Goal: Transaction & Acquisition: Book appointment/travel/reservation

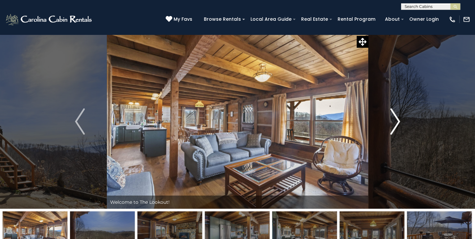
click at [401, 119] on button "Next" at bounding box center [396, 121] width 54 height 174
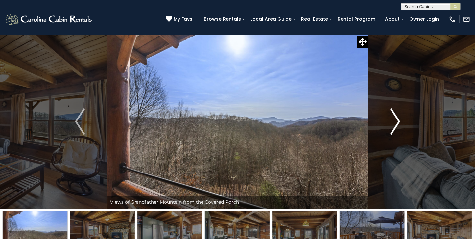
click at [399, 120] on img "Next" at bounding box center [396, 121] width 10 height 26
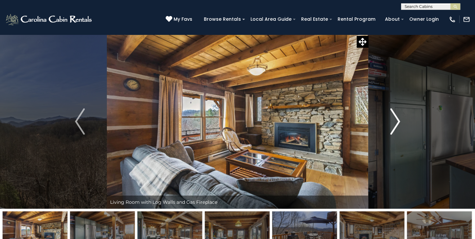
click at [399, 120] on img "Next" at bounding box center [396, 121] width 10 height 26
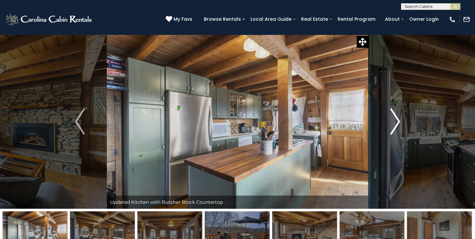
click at [399, 122] on img "Next" at bounding box center [396, 121] width 10 height 26
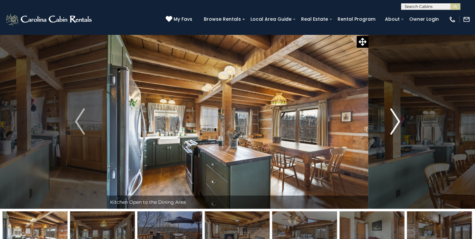
click at [399, 119] on img "Next" at bounding box center [396, 121] width 10 height 26
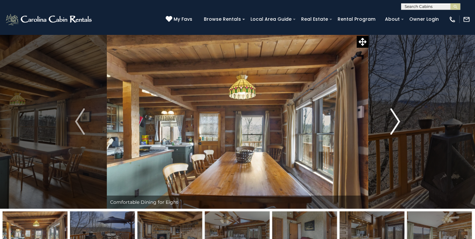
click at [396, 121] on img "Next" at bounding box center [396, 121] width 10 height 26
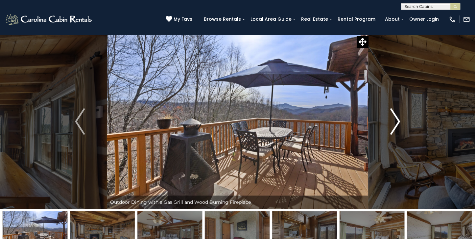
click at [399, 123] on img "Next" at bounding box center [396, 121] width 10 height 26
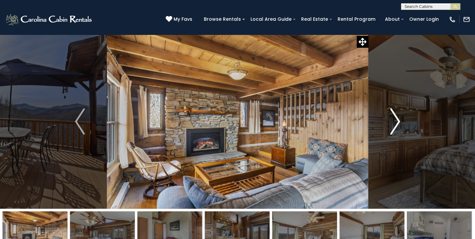
click at [399, 122] on img "Next" at bounding box center [396, 121] width 10 height 26
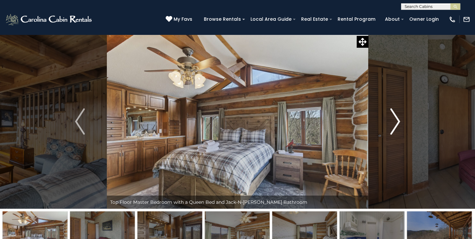
click at [397, 121] on img "Next" at bounding box center [396, 121] width 10 height 26
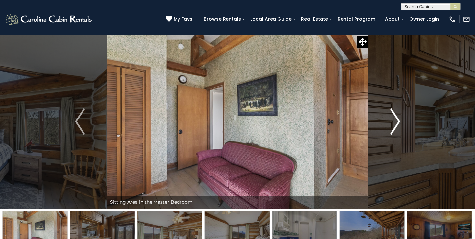
click at [397, 121] on img "Next" at bounding box center [396, 121] width 10 height 26
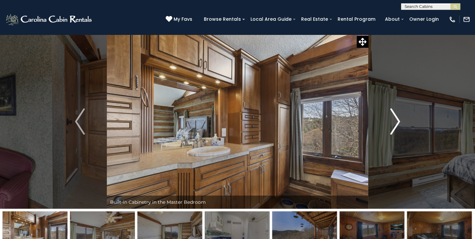
click at [397, 121] on img "Next" at bounding box center [396, 121] width 10 height 26
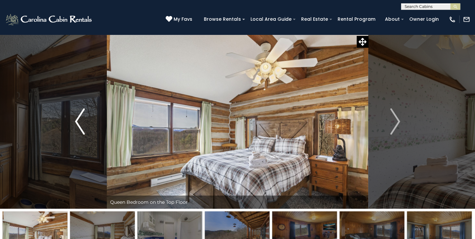
click at [72, 120] on button "Previous" at bounding box center [80, 121] width 54 height 174
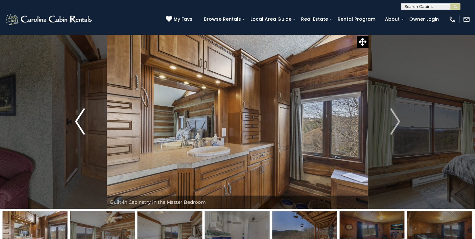
click at [72, 120] on button "Previous" at bounding box center [80, 121] width 54 height 174
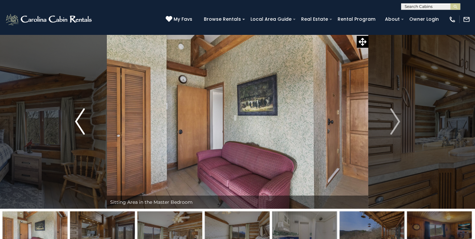
click at [72, 120] on button "Previous" at bounding box center [80, 121] width 54 height 174
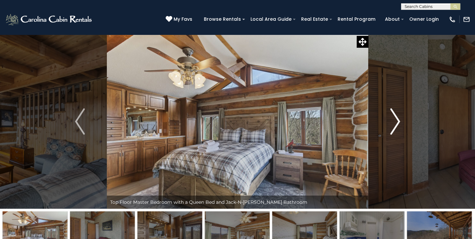
click at [396, 122] on img "Next" at bounding box center [396, 121] width 10 height 26
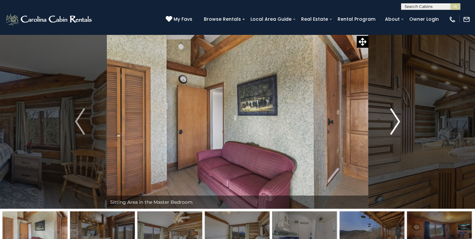
click at [396, 122] on img "Next" at bounding box center [396, 121] width 10 height 26
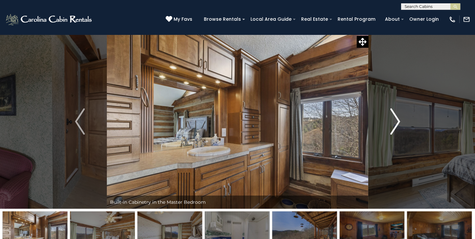
click at [396, 122] on img "Next" at bounding box center [396, 121] width 10 height 26
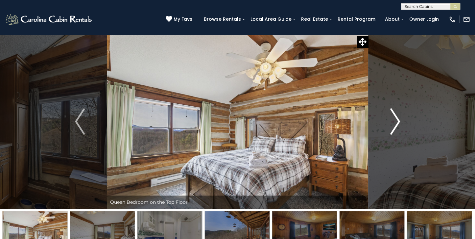
click at [396, 122] on img "Next" at bounding box center [396, 121] width 10 height 26
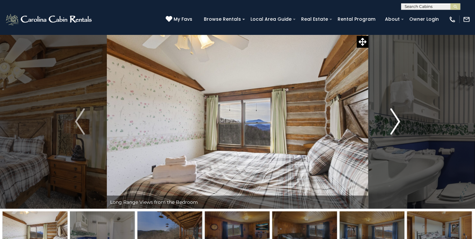
click at [401, 120] on button "Next" at bounding box center [396, 121] width 54 height 174
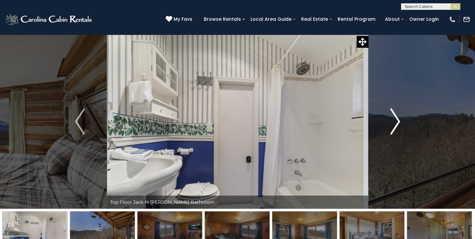
click at [400, 120] on button "Next" at bounding box center [396, 121] width 54 height 174
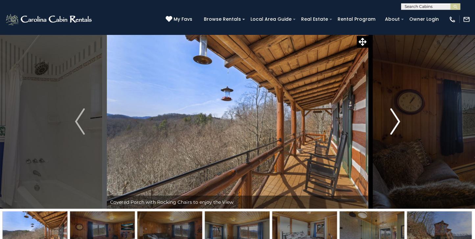
click at [397, 120] on img "Next" at bounding box center [396, 121] width 10 height 26
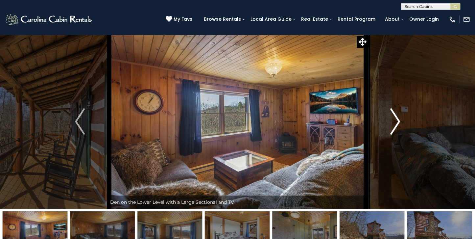
click at [398, 119] on img "Next" at bounding box center [396, 121] width 10 height 26
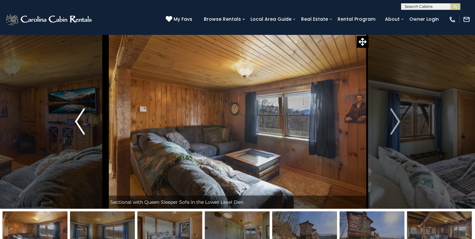
click at [76, 119] on img "Previous" at bounding box center [80, 121] width 10 height 26
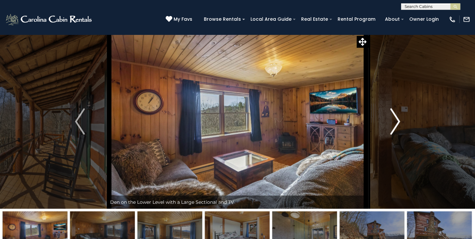
click at [402, 120] on button "Next" at bounding box center [396, 121] width 54 height 174
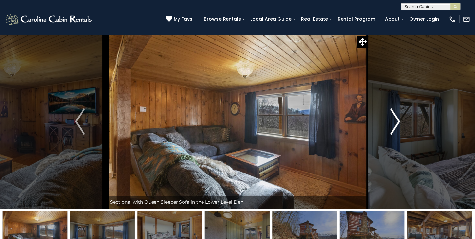
click at [397, 120] on img "Next" at bounding box center [396, 121] width 10 height 26
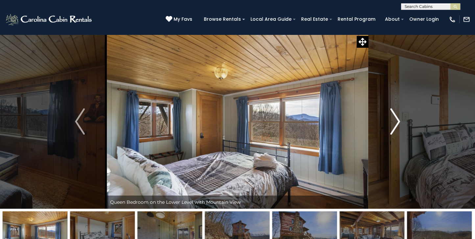
click at [399, 121] on img "Next" at bounding box center [396, 121] width 10 height 26
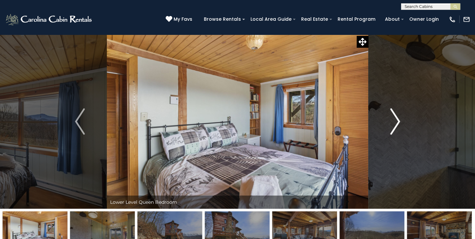
click at [399, 120] on img "Next" at bounding box center [396, 121] width 10 height 26
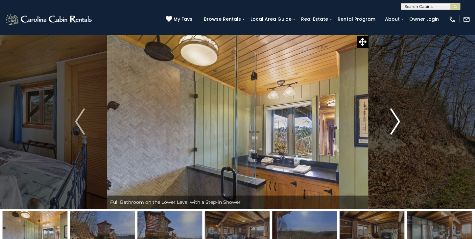
click at [398, 119] on img "Next" at bounding box center [396, 121] width 10 height 26
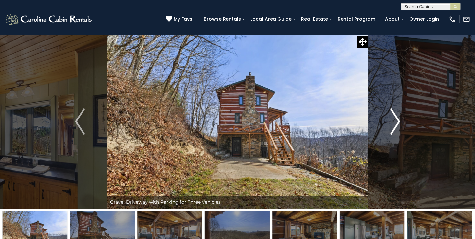
click at [397, 120] on img "Next" at bounding box center [396, 121] width 10 height 26
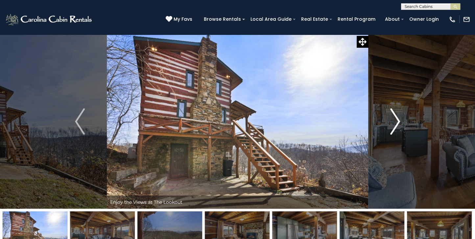
click at [399, 120] on img "Next" at bounding box center [396, 121] width 10 height 26
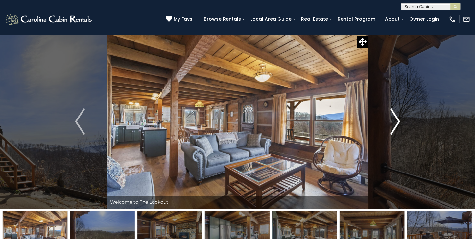
click at [400, 122] on img "Next" at bounding box center [396, 121] width 10 height 26
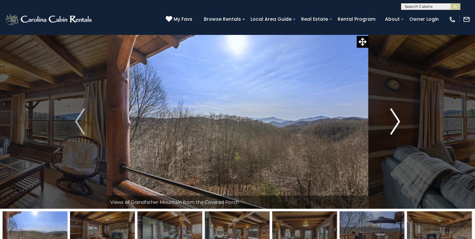
click at [400, 122] on img "Next" at bounding box center [396, 121] width 10 height 26
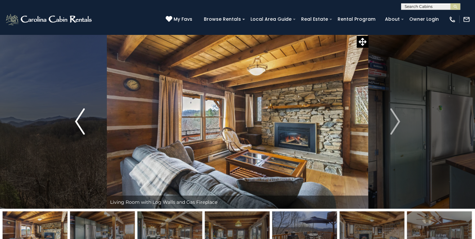
click at [77, 120] on img "Previous" at bounding box center [80, 121] width 10 height 26
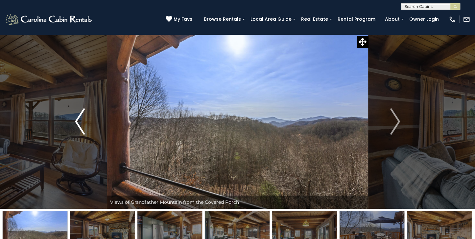
click at [73, 121] on button "Previous" at bounding box center [80, 121] width 54 height 174
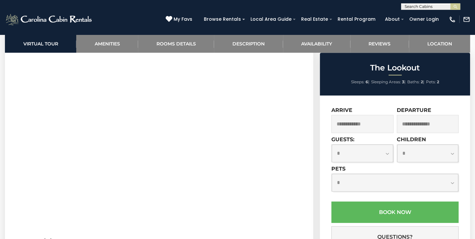
scroll to position [305, 0]
click at [342, 122] on input "text" at bounding box center [363, 124] width 62 height 18
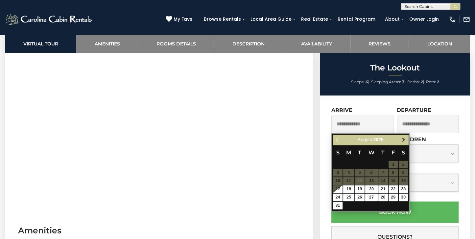
click at [404, 139] on span "Next" at bounding box center [403, 139] width 5 height 5
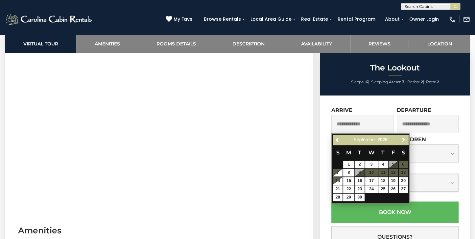
click at [404, 139] on span "Next" at bounding box center [403, 139] width 5 height 5
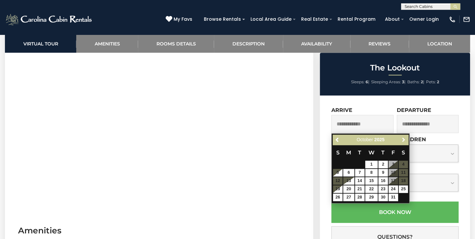
click at [404, 139] on span "Next" at bounding box center [403, 139] width 5 height 5
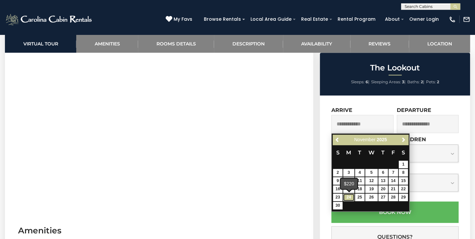
click at [346, 196] on link "24" at bounding box center [348, 197] width 11 height 8
type input "**********"
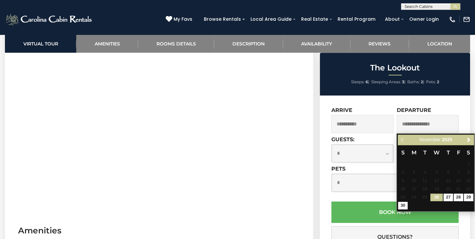
click at [430, 122] on input "text" at bounding box center [428, 124] width 62 height 18
click at [472, 196] on link "29" at bounding box center [469, 197] width 10 height 8
type input "**********"
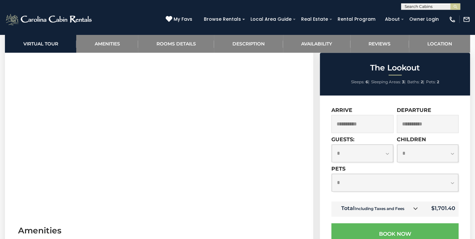
click at [390, 154] on select "**********" at bounding box center [363, 152] width 62 height 17
select select "*"
click at [332, 145] on select "**********" at bounding box center [363, 152] width 62 height 17
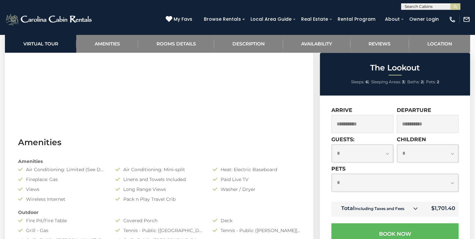
scroll to position [396, 0]
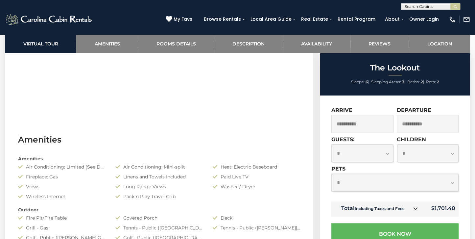
click at [417, 210] on icon at bounding box center [415, 208] width 5 height 5
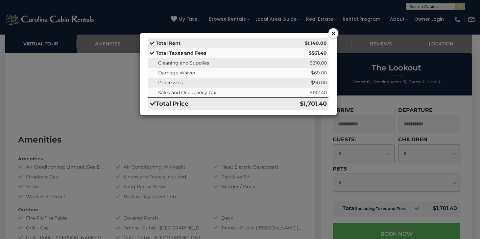
click at [332, 34] on button "×" at bounding box center [334, 33] width 10 height 10
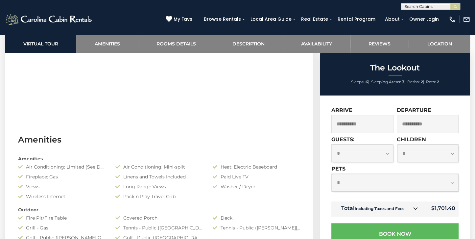
scroll to position [393, 0]
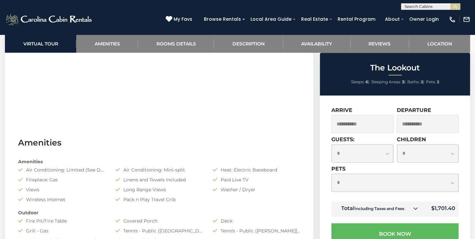
click at [366, 125] on input "**********" at bounding box center [363, 124] width 62 height 18
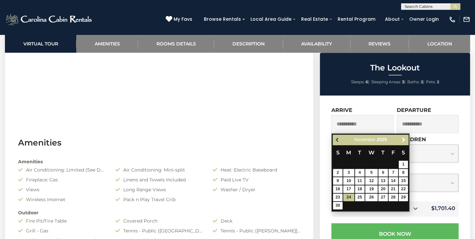
click at [338, 138] on span "Previous" at bounding box center [337, 139] width 5 height 5
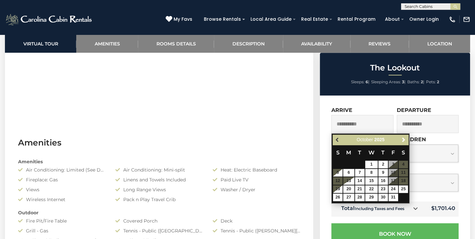
click at [337, 139] on span "Previous" at bounding box center [337, 139] width 5 height 5
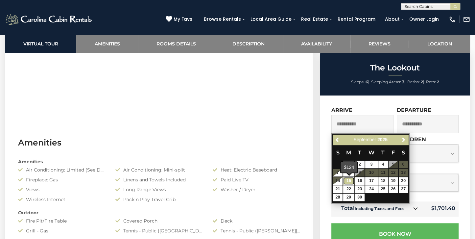
click at [349, 180] on link "15" at bounding box center [348, 181] width 11 height 8
type input "**********"
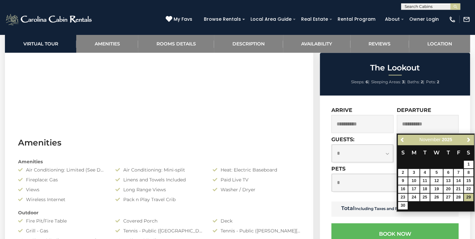
click at [429, 125] on input "**********" at bounding box center [428, 124] width 62 height 18
click at [400, 139] on span "Previous" at bounding box center [402, 139] width 5 height 5
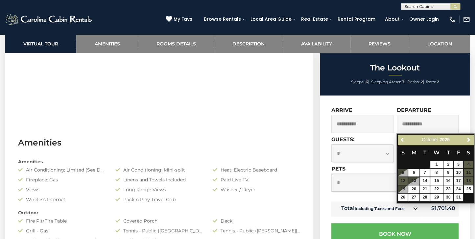
click at [400, 139] on span "Previous" at bounding box center [402, 139] width 5 height 5
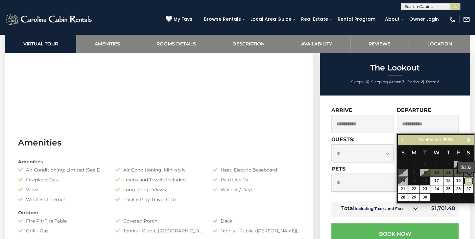
click at [468, 179] on link "20" at bounding box center [469, 181] width 10 height 8
type input "**********"
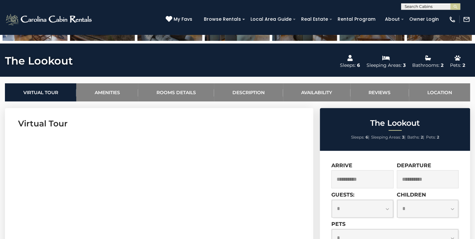
scroll to position [209, 0]
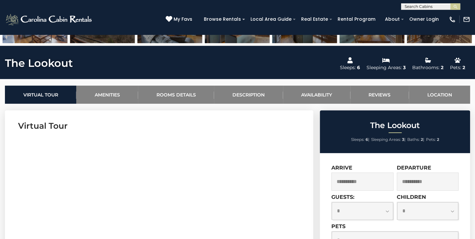
click at [369, 180] on input "**********" at bounding box center [363, 181] width 62 height 18
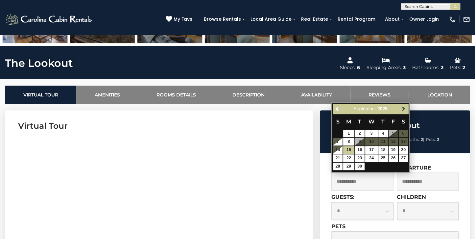
click at [404, 110] on span "Next" at bounding box center [403, 108] width 5 height 5
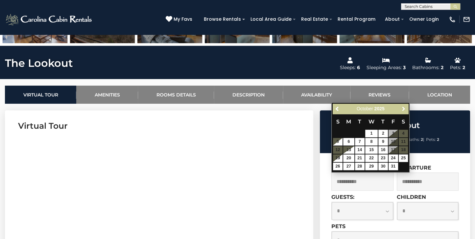
click at [404, 110] on span "Next" at bounding box center [403, 108] width 5 height 5
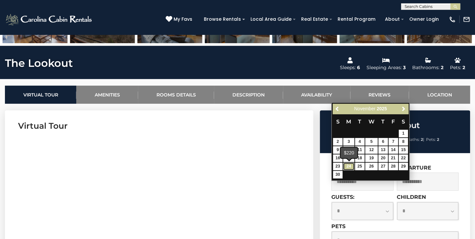
click at [346, 163] on link "24" at bounding box center [348, 167] width 11 height 8
type input "**********"
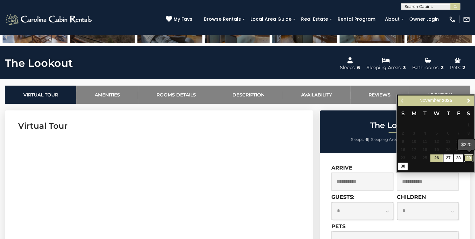
click at [470, 156] on link "29" at bounding box center [469, 158] width 10 height 8
type input "**********"
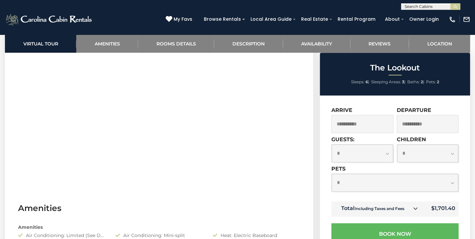
scroll to position [350, 0]
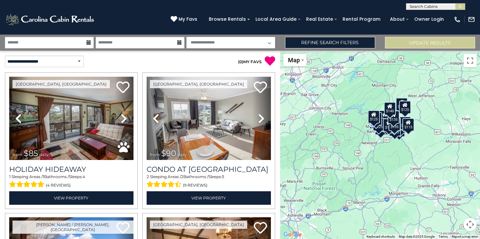
select select "*********"
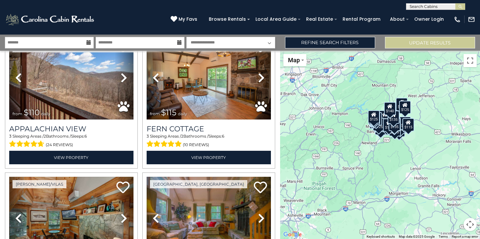
scroll to position [137, 0]
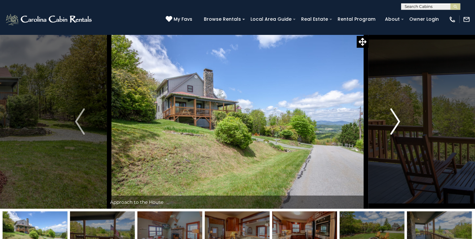
click at [398, 119] on img "Next" at bounding box center [396, 121] width 10 height 26
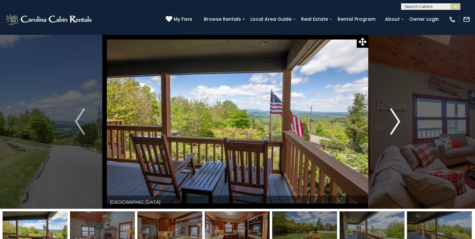
click at [398, 121] on img "Next" at bounding box center [396, 121] width 10 height 26
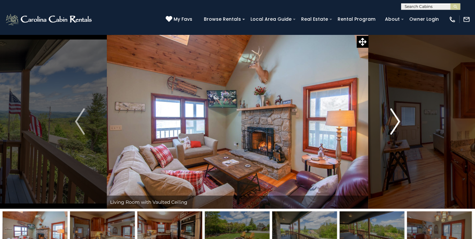
click at [397, 121] on img "Next" at bounding box center [396, 121] width 10 height 26
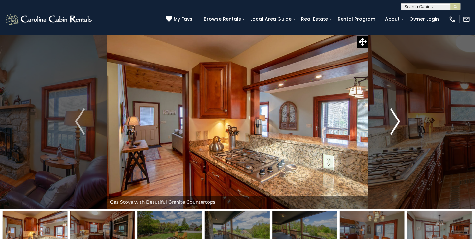
click at [400, 120] on img "Next" at bounding box center [396, 121] width 10 height 26
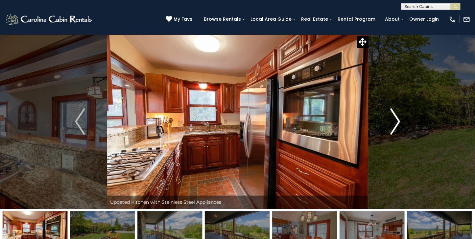
click at [395, 119] on img "Next" at bounding box center [396, 121] width 10 height 26
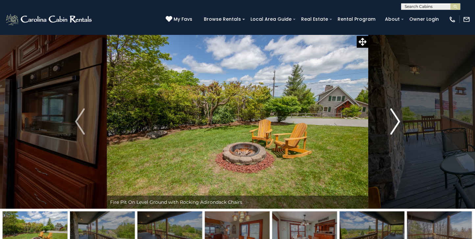
click at [400, 121] on button "Next" at bounding box center [396, 121] width 54 height 174
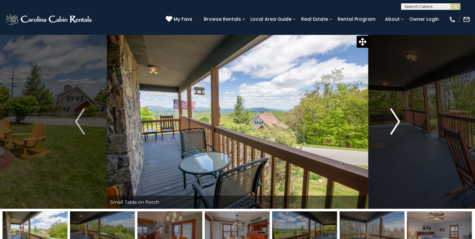
click at [398, 121] on img "Next" at bounding box center [396, 121] width 10 height 26
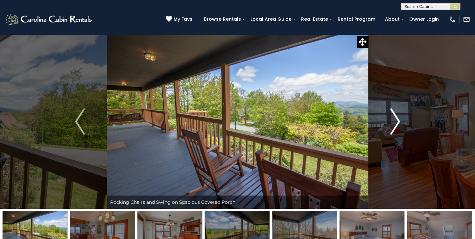
click at [398, 121] on img "Next" at bounding box center [396, 121] width 10 height 26
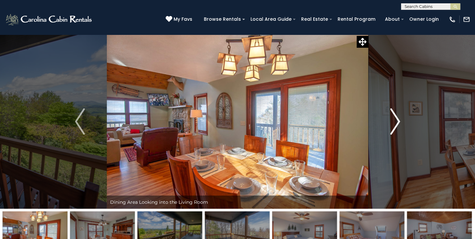
click at [398, 119] on img "Next" at bounding box center [396, 121] width 10 height 26
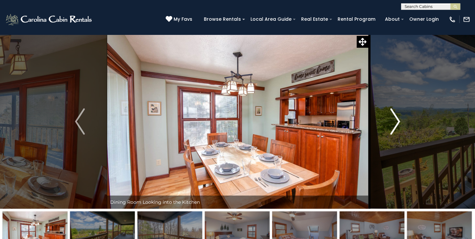
click at [398, 119] on img "Next" at bounding box center [396, 121] width 10 height 26
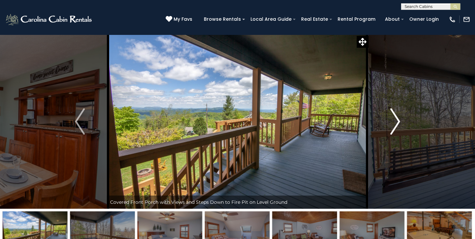
click at [398, 120] on img "Next" at bounding box center [396, 121] width 10 height 26
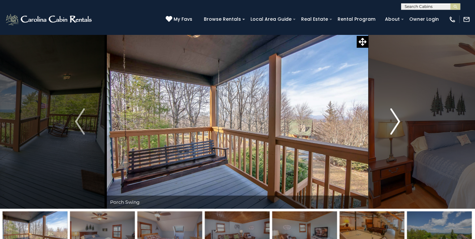
click at [399, 122] on img "Next" at bounding box center [396, 121] width 10 height 26
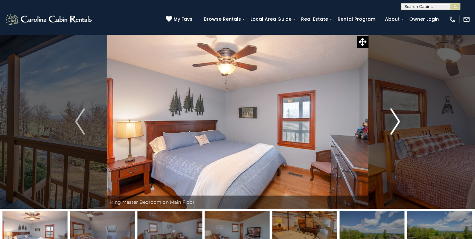
click at [399, 122] on img "Next" at bounding box center [396, 121] width 10 height 26
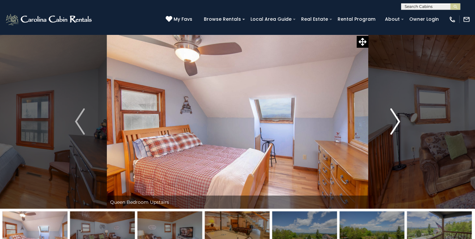
click at [399, 122] on img "Next" at bounding box center [396, 121] width 10 height 26
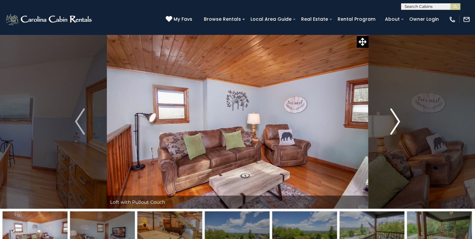
click at [397, 119] on img "Next" at bounding box center [396, 121] width 10 height 26
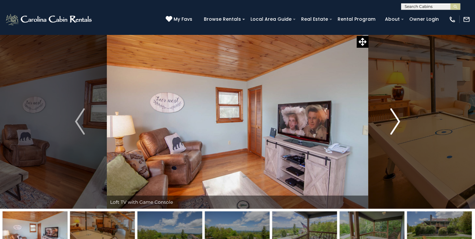
click at [398, 123] on img "Next" at bounding box center [396, 121] width 10 height 26
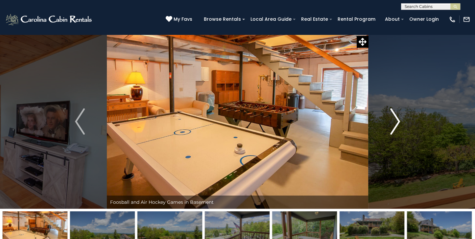
click at [397, 123] on img "Next" at bounding box center [396, 121] width 10 height 26
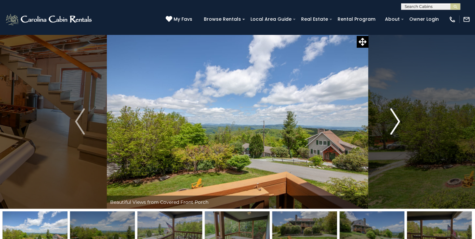
click at [399, 122] on img "Next" at bounding box center [396, 121] width 10 height 26
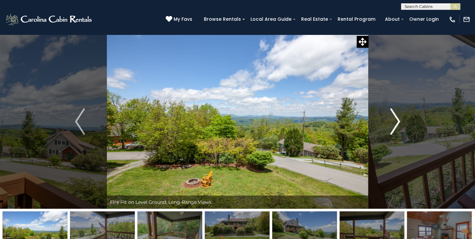
click at [398, 121] on img "Next" at bounding box center [396, 121] width 10 height 26
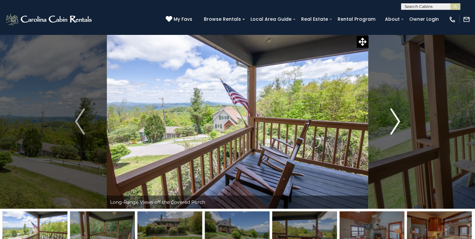
click at [398, 121] on img "Next" at bounding box center [396, 121] width 10 height 26
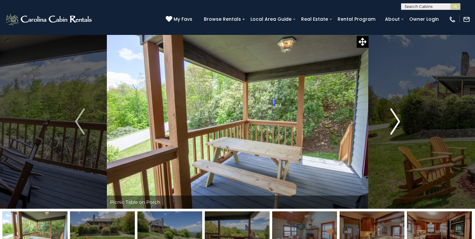
click at [398, 121] on img "Next" at bounding box center [396, 121] width 10 height 26
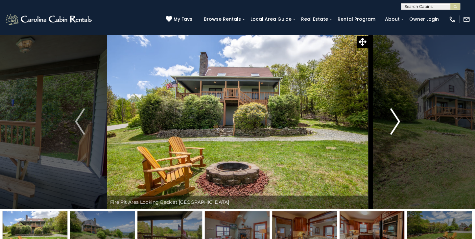
click at [398, 121] on img "Next" at bounding box center [396, 121] width 10 height 26
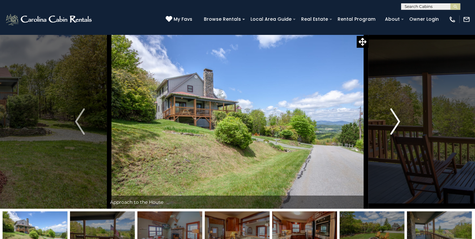
click at [398, 121] on img "Next" at bounding box center [396, 121] width 10 height 26
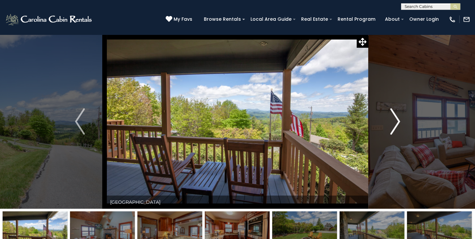
click at [398, 121] on img "Next" at bounding box center [396, 121] width 10 height 26
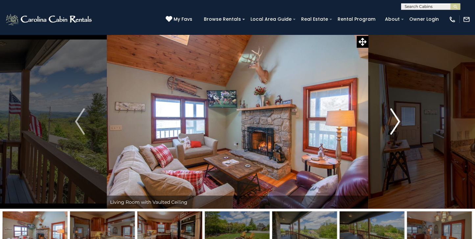
click at [398, 121] on img "Next" at bounding box center [396, 121] width 10 height 26
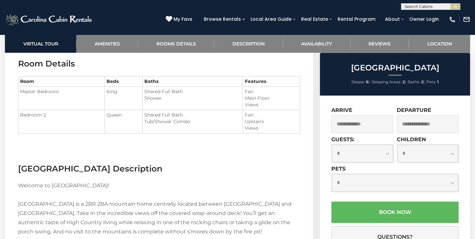
scroll to position [719, 0]
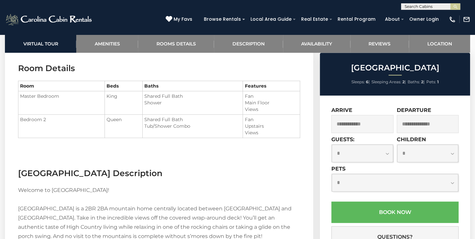
click at [367, 127] on input "text" at bounding box center [363, 124] width 62 height 18
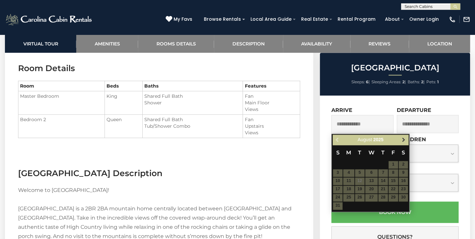
click at [403, 138] on span "Next" at bounding box center [403, 139] width 5 height 5
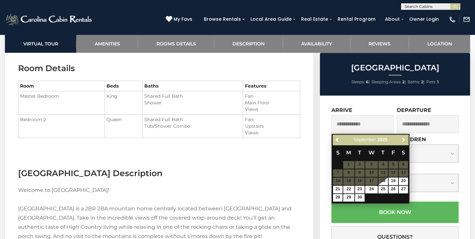
click at [403, 138] on span "Next" at bounding box center [403, 139] width 5 height 5
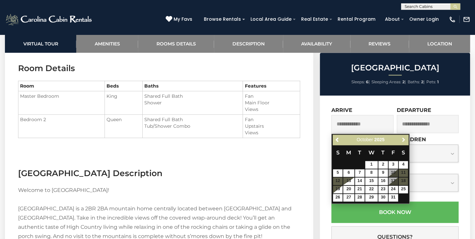
click at [403, 138] on span "Next" at bounding box center [403, 139] width 5 height 5
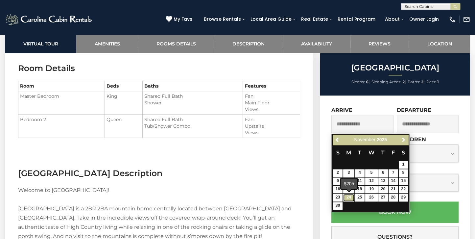
click at [350, 196] on link "24" at bounding box center [348, 198] width 11 height 8
type input "**********"
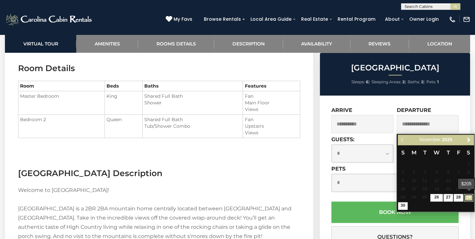
click at [469, 195] on link "29" at bounding box center [469, 198] width 10 height 8
type input "**********"
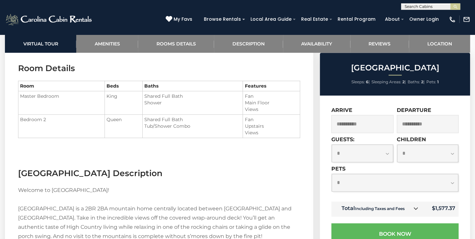
click at [386, 153] on select "**********" at bounding box center [363, 152] width 62 height 17
select select "*"
click at [332, 145] on select "**********" at bounding box center [363, 152] width 62 height 17
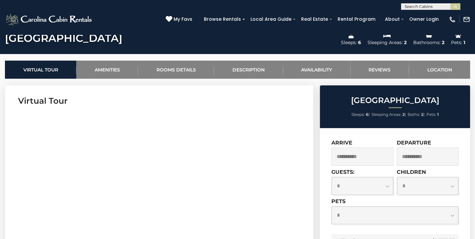
scroll to position [0, 0]
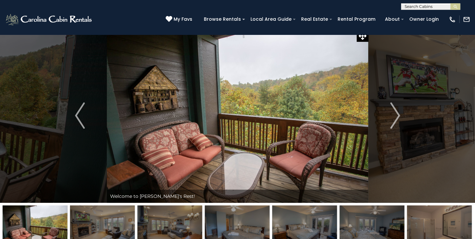
scroll to position [8, 0]
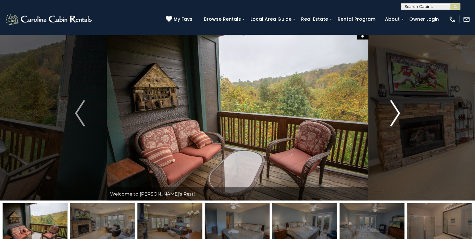
click at [396, 113] on img "Next" at bounding box center [396, 113] width 10 height 26
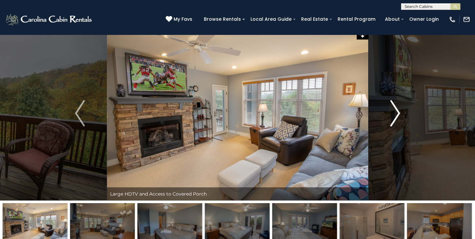
click at [399, 112] on img "Next" at bounding box center [396, 113] width 10 height 26
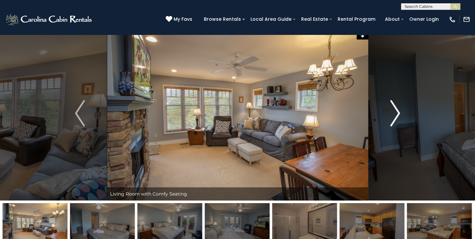
click at [398, 110] on img "Next" at bounding box center [396, 113] width 10 height 26
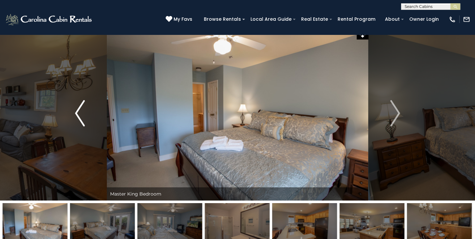
click at [81, 114] on img "Previous" at bounding box center [80, 113] width 10 height 26
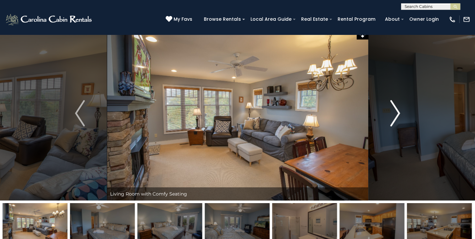
click at [396, 113] on img "Next" at bounding box center [396, 113] width 10 height 26
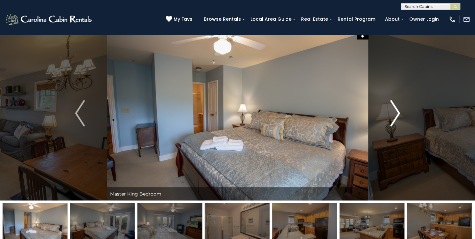
click at [399, 114] on img "Next" at bounding box center [396, 113] width 10 height 26
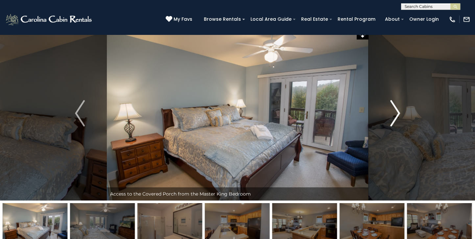
click at [399, 114] on img "Next" at bounding box center [396, 113] width 10 height 26
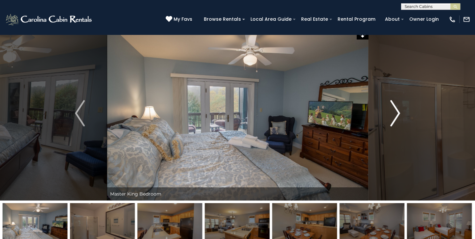
click at [398, 113] on img "Next" at bounding box center [396, 113] width 10 height 26
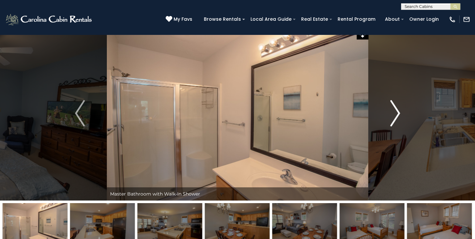
click at [397, 114] on img "Next" at bounding box center [396, 113] width 10 height 26
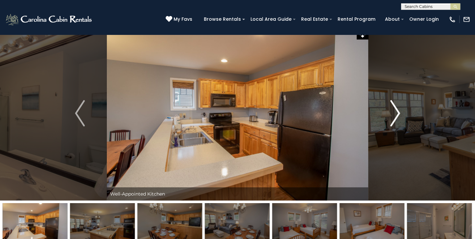
click at [399, 113] on img "Next" at bounding box center [396, 113] width 10 height 26
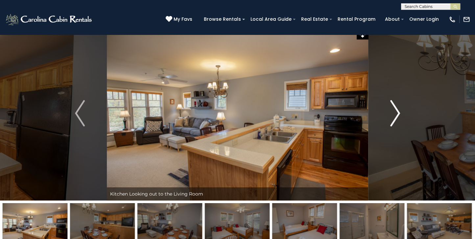
click at [399, 113] on img "Next" at bounding box center [396, 113] width 10 height 26
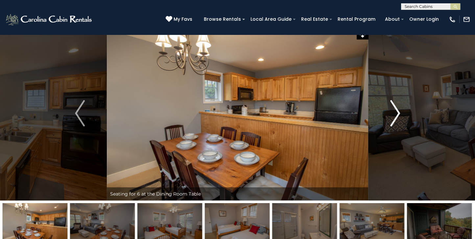
click at [399, 113] on img "Next" at bounding box center [396, 113] width 10 height 26
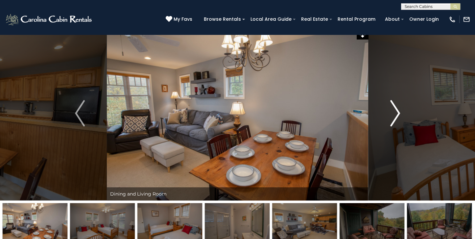
click at [399, 112] on img "Next" at bounding box center [396, 113] width 10 height 26
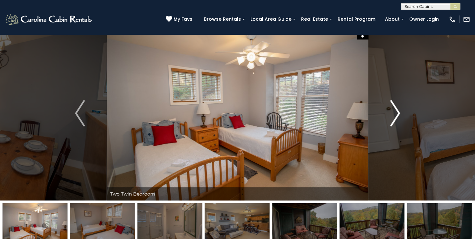
click at [399, 112] on img "Next" at bounding box center [396, 113] width 10 height 26
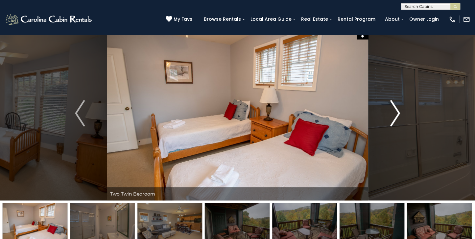
click at [398, 112] on img "Next" at bounding box center [396, 113] width 10 height 26
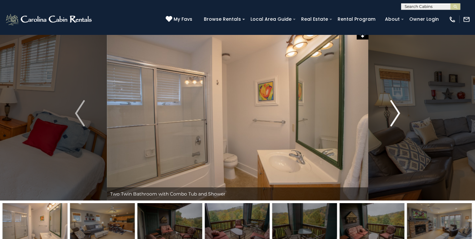
click at [398, 112] on img "Next" at bounding box center [396, 113] width 10 height 26
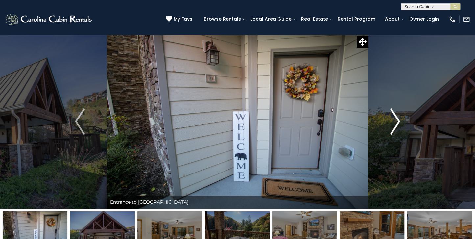
click at [399, 121] on img "Next" at bounding box center [396, 121] width 10 height 26
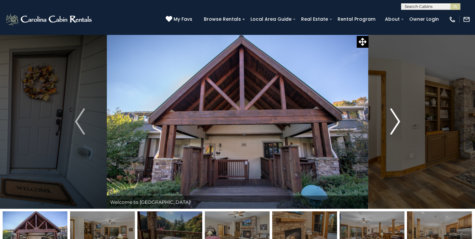
click at [397, 123] on img "Next" at bounding box center [396, 121] width 10 height 26
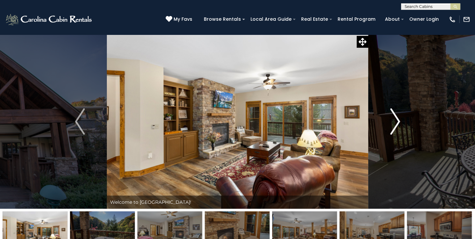
click at [397, 122] on img "Next" at bounding box center [396, 121] width 10 height 26
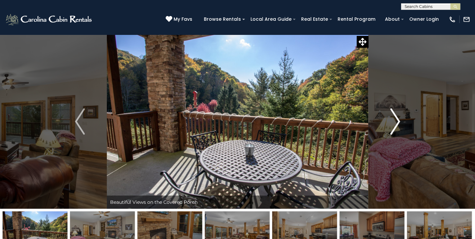
click at [397, 122] on img "Next" at bounding box center [396, 121] width 10 height 26
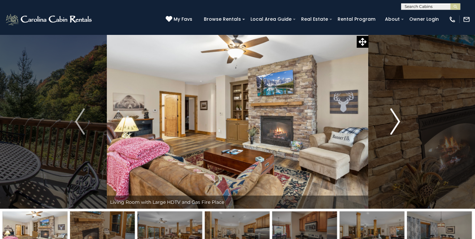
click at [397, 122] on img "Next" at bounding box center [396, 121] width 10 height 26
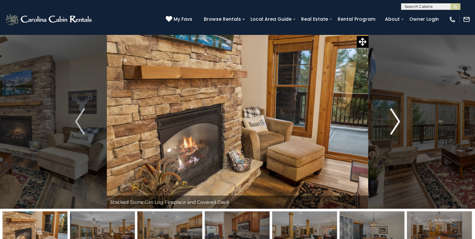
click at [397, 122] on img "Next" at bounding box center [396, 121] width 10 height 26
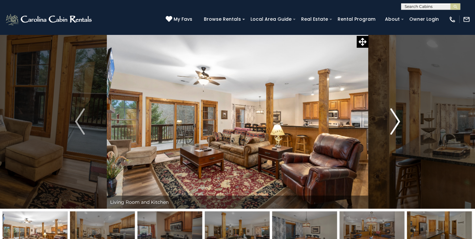
click at [397, 122] on img "Next" at bounding box center [396, 121] width 10 height 26
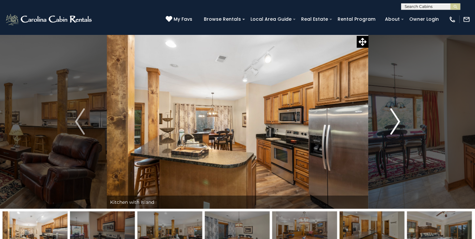
click at [398, 119] on img "Next" at bounding box center [396, 121] width 10 height 26
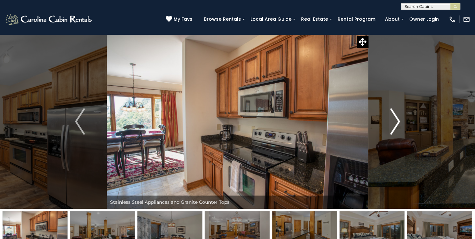
click at [397, 121] on img "Next" at bounding box center [396, 121] width 10 height 26
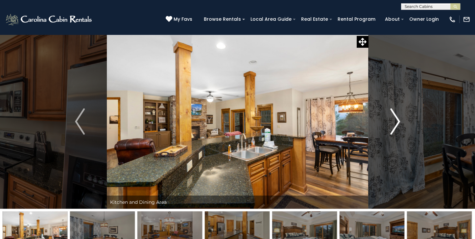
click at [398, 121] on img "Next" at bounding box center [396, 121] width 10 height 26
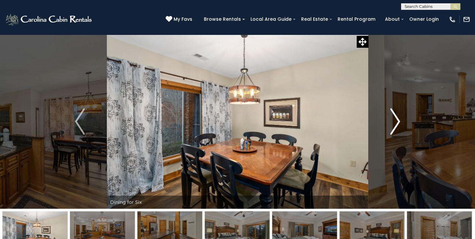
click at [400, 121] on img "Next" at bounding box center [396, 121] width 10 height 26
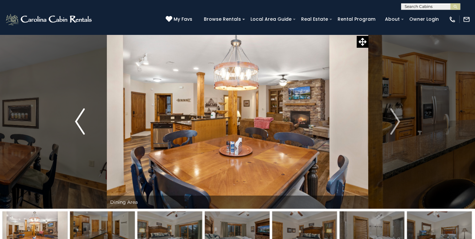
click at [78, 122] on img "Previous" at bounding box center [80, 121] width 10 height 26
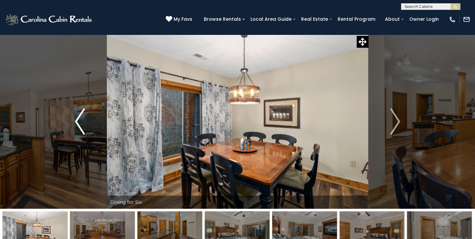
click at [76, 122] on img "Previous" at bounding box center [80, 121] width 10 height 26
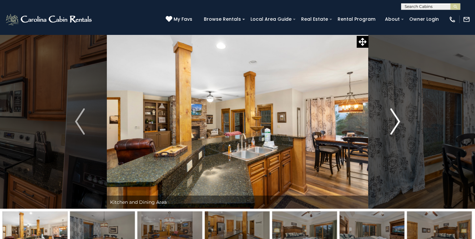
click at [399, 123] on img "Next" at bounding box center [396, 121] width 10 height 26
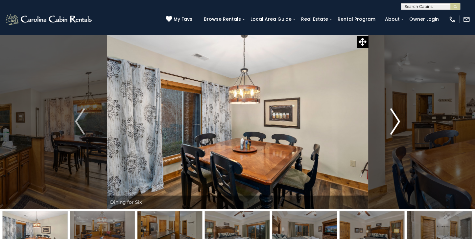
click at [398, 123] on img "Next" at bounding box center [396, 121] width 10 height 26
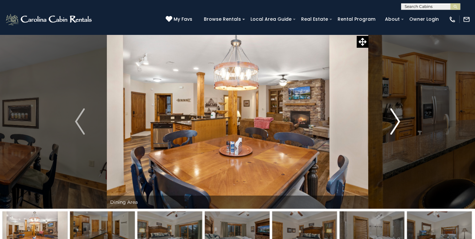
click at [398, 123] on img "Next" at bounding box center [396, 121] width 10 height 26
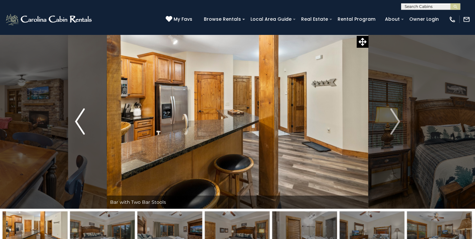
click at [77, 121] on img "Previous" at bounding box center [80, 121] width 10 height 26
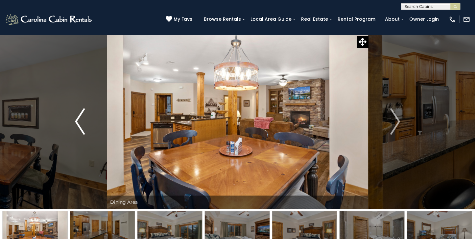
click at [77, 121] on img "Previous" at bounding box center [80, 121] width 10 height 26
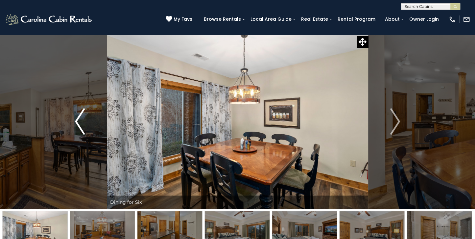
click at [77, 121] on img "Previous" at bounding box center [80, 121] width 10 height 26
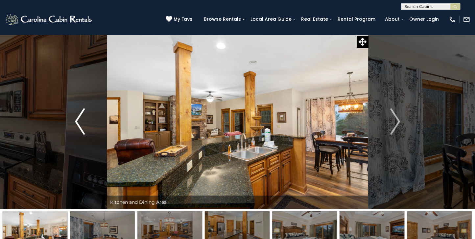
click at [76, 120] on img "Previous" at bounding box center [80, 121] width 10 height 26
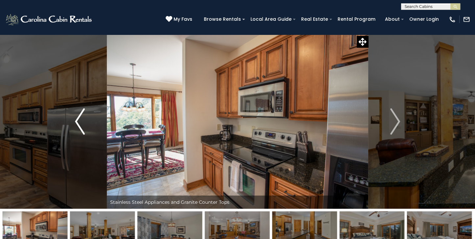
click at [76, 120] on img "Previous" at bounding box center [80, 121] width 10 height 26
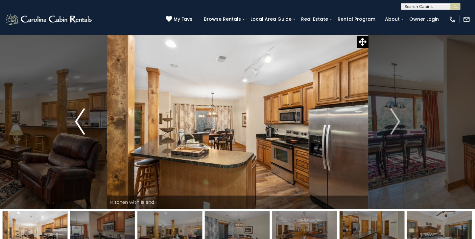
click at [75, 120] on img "Previous" at bounding box center [80, 121] width 10 height 26
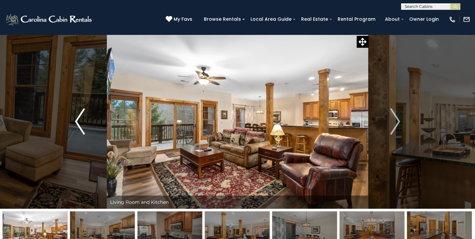
click at [75, 120] on img "Previous" at bounding box center [80, 121] width 10 height 26
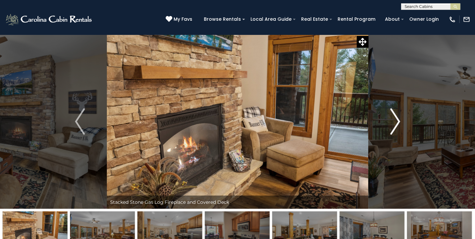
click at [398, 120] on img "Next" at bounding box center [396, 121] width 10 height 26
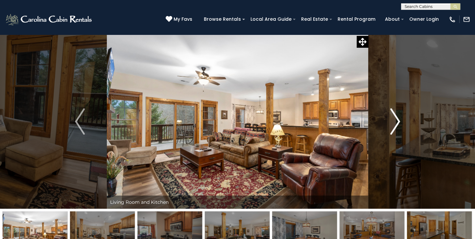
click at [398, 120] on img "Next" at bounding box center [396, 121] width 10 height 26
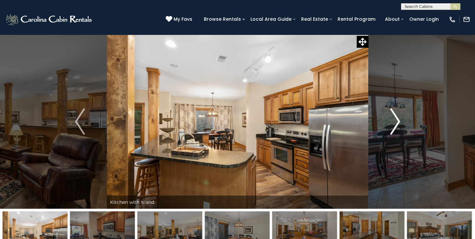
click at [398, 120] on img "Next" at bounding box center [396, 121] width 10 height 26
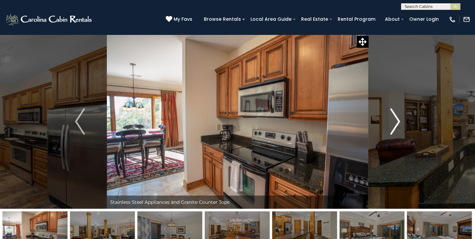
click at [398, 120] on img "Next" at bounding box center [396, 121] width 10 height 26
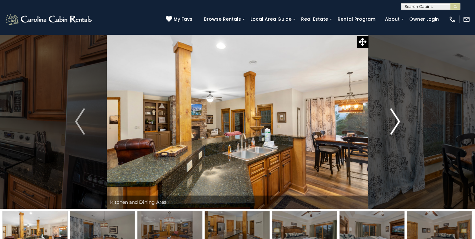
click at [398, 120] on img "Next" at bounding box center [396, 121] width 10 height 26
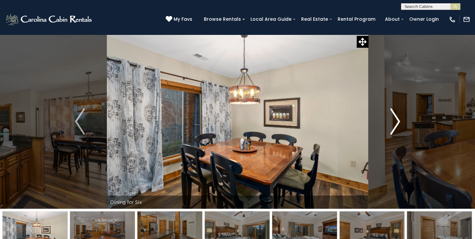
click at [398, 120] on img "Next" at bounding box center [396, 121] width 10 height 26
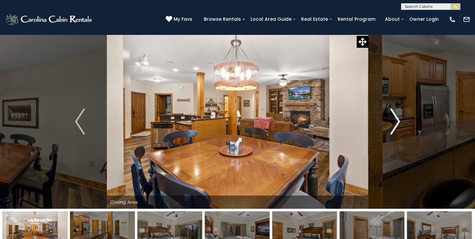
click at [398, 120] on img "Next" at bounding box center [396, 121] width 10 height 26
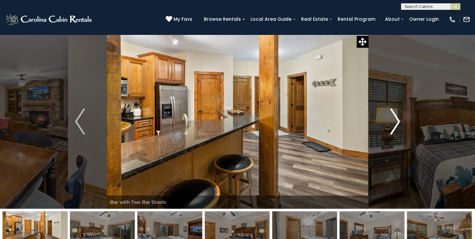
click at [398, 120] on img "Next" at bounding box center [396, 121] width 10 height 26
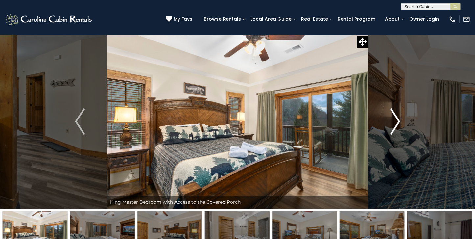
click at [398, 120] on img "Next" at bounding box center [396, 121] width 10 height 26
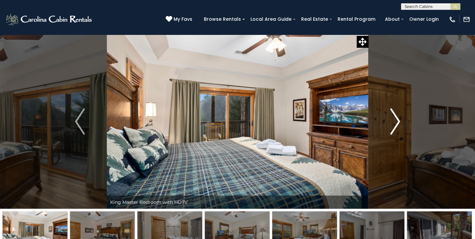
click at [398, 120] on img "Next" at bounding box center [396, 121] width 10 height 26
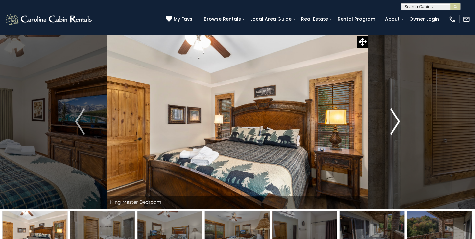
click at [398, 120] on img "Next" at bounding box center [396, 121] width 10 height 26
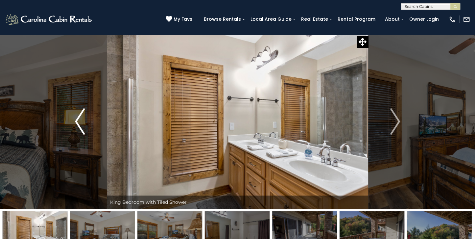
click at [75, 123] on img "Previous" at bounding box center [80, 121] width 10 height 26
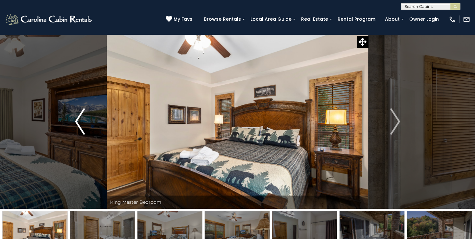
click at [76, 123] on img "Previous" at bounding box center [80, 121] width 10 height 26
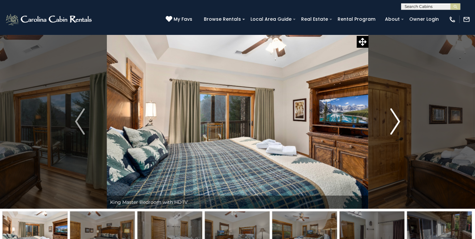
click at [399, 121] on img "Next" at bounding box center [396, 121] width 10 height 26
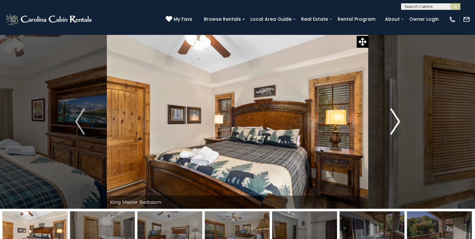
click at [399, 121] on img "Next" at bounding box center [396, 121] width 10 height 26
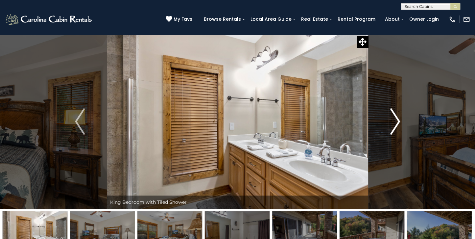
click at [399, 121] on img "Next" at bounding box center [396, 121] width 10 height 26
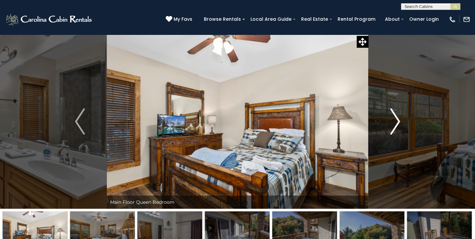
click at [397, 120] on img "Next" at bounding box center [396, 121] width 10 height 26
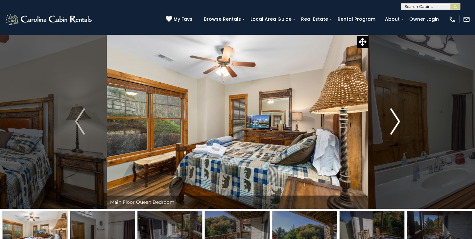
click at [399, 122] on img "Next" at bounding box center [396, 121] width 10 height 26
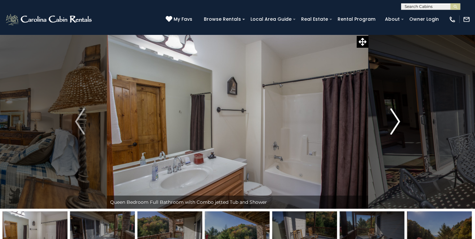
click at [399, 122] on img "Next" at bounding box center [396, 121] width 10 height 26
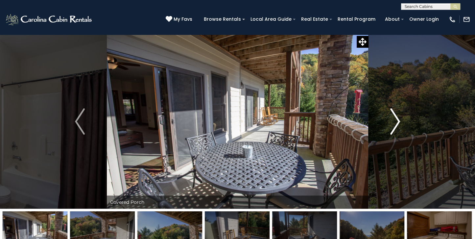
click at [400, 119] on button "Next" at bounding box center [396, 121] width 54 height 174
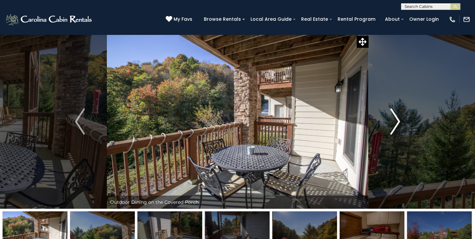
click at [400, 120] on img "Next" at bounding box center [396, 121] width 10 height 26
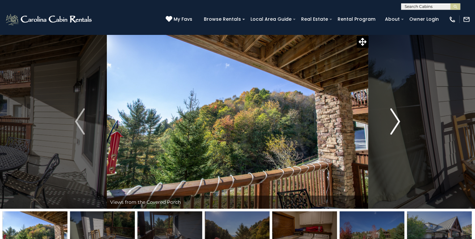
click at [399, 118] on img "Next" at bounding box center [396, 121] width 10 height 26
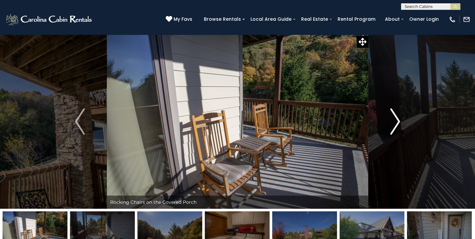
click at [397, 122] on img "Next" at bounding box center [396, 121] width 10 height 26
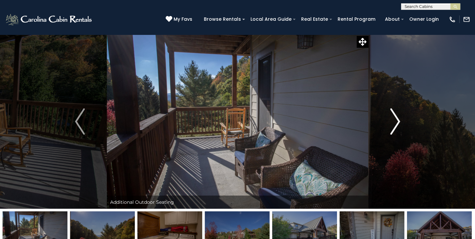
click at [398, 121] on img "Next" at bounding box center [396, 121] width 10 height 26
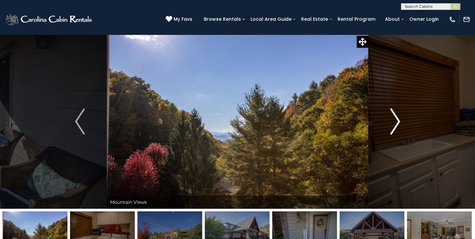
click at [400, 120] on img "Next" at bounding box center [396, 121] width 10 height 26
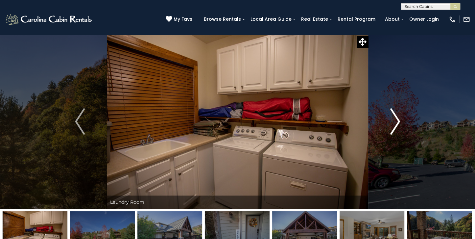
click at [401, 120] on button "Next" at bounding box center [396, 121] width 54 height 174
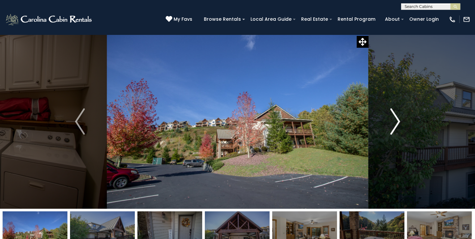
click at [397, 121] on img "Next" at bounding box center [396, 121] width 10 height 26
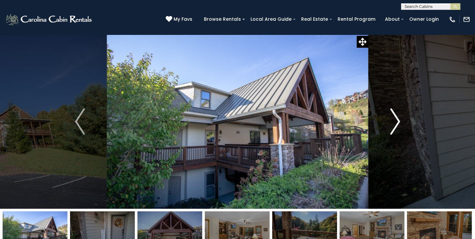
click at [394, 122] on img "Next" at bounding box center [396, 121] width 10 height 26
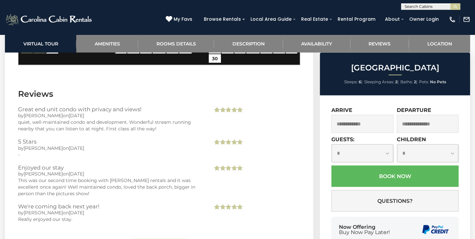
scroll to position [1343, 0]
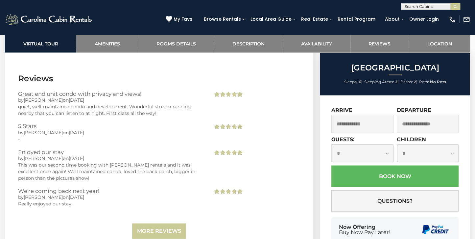
click at [350, 123] on input "text" at bounding box center [363, 124] width 62 height 18
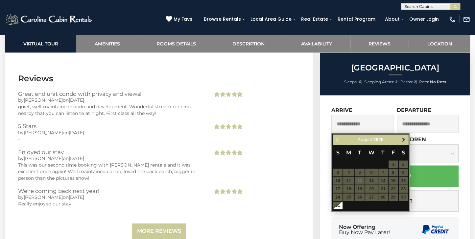
click at [404, 140] on span "Next" at bounding box center [403, 139] width 5 height 5
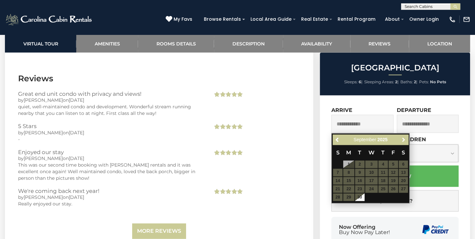
click at [404, 140] on span "Next" at bounding box center [403, 139] width 5 height 5
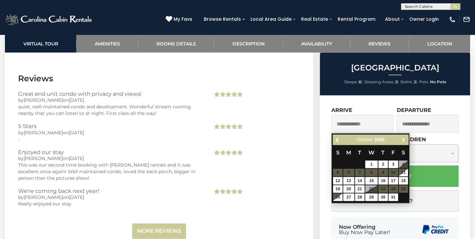
click at [404, 140] on span "Next" at bounding box center [403, 139] width 5 height 5
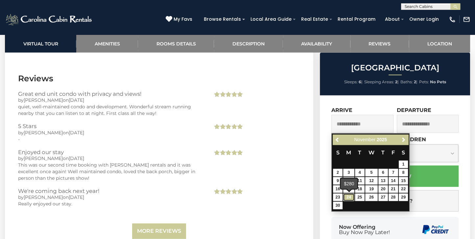
click at [348, 197] on link "24" at bounding box center [348, 197] width 11 height 8
type input "**********"
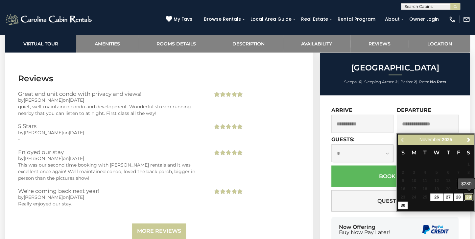
click at [469, 197] on link "29" at bounding box center [469, 197] width 10 height 8
type input "**********"
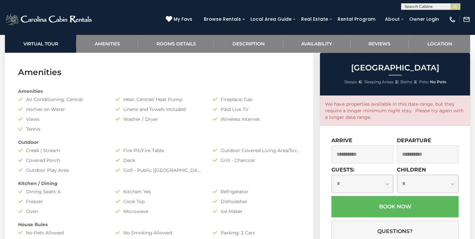
scroll to position [482, 0]
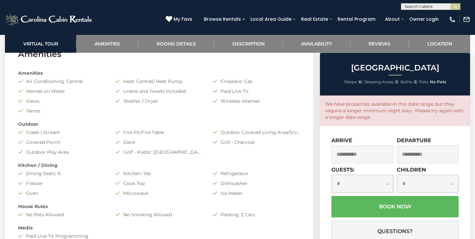
click at [354, 154] on input "**********" at bounding box center [363, 154] width 62 height 18
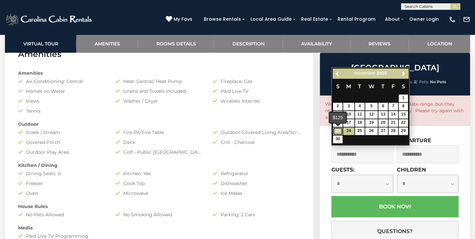
click at [338, 129] on link "23" at bounding box center [338, 131] width 10 height 8
type input "**********"
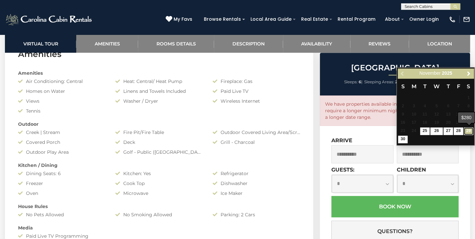
click at [470, 131] on link "29" at bounding box center [469, 131] width 10 height 8
type input "**********"
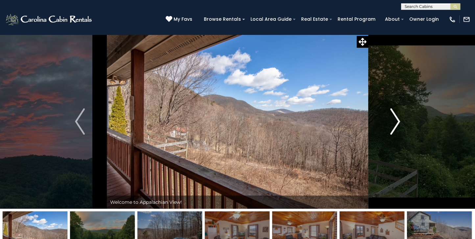
click at [394, 117] on img "Next" at bounding box center [396, 121] width 10 height 26
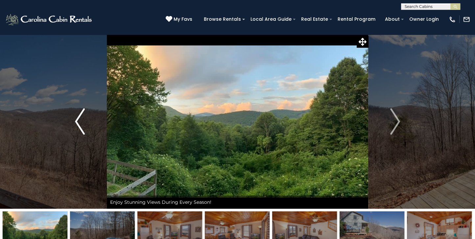
click at [73, 119] on button "Previous" at bounding box center [80, 121] width 54 height 174
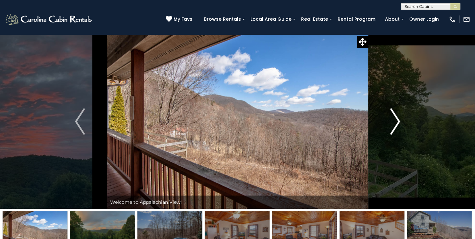
click at [399, 117] on img "Next" at bounding box center [396, 121] width 10 height 26
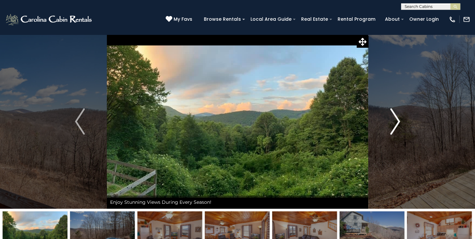
click at [399, 122] on img "Next" at bounding box center [396, 121] width 10 height 26
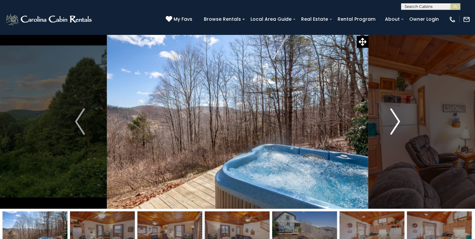
click at [399, 122] on img "Next" at bounding box center [396, 121] width 10 height 26
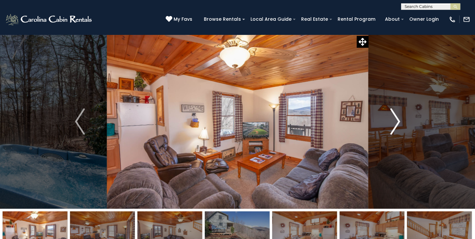
click at [398, 120] on img "Next" at bounding box center [396, 121] width 10 height 26
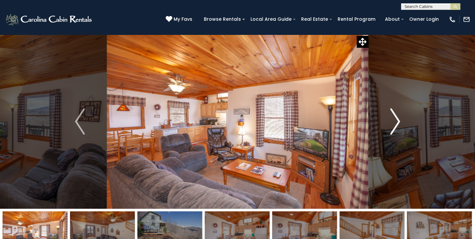
click at [398, 120] on img "Next" at bounding box center [396, 121] width 10 height 26
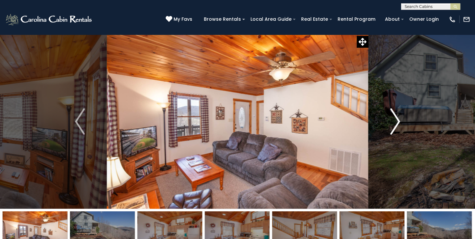
click at [398, 120] on img "Next" at bounding box center [396, 121] width 10 height 26
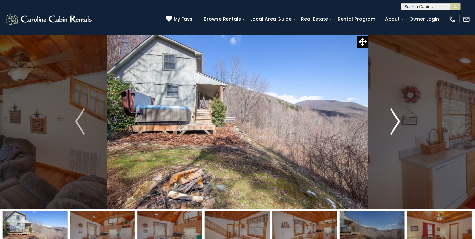
click at [398, 120] on img "Next" at bounding box center [396, 121] width 10 height 26
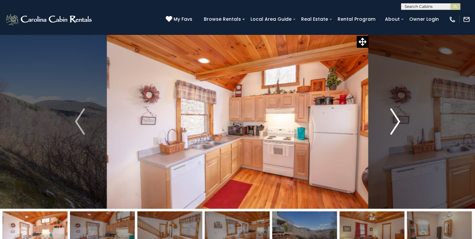
click at [398, 120] on img "Next" at bounding box center [396, 121] width 10 height 26
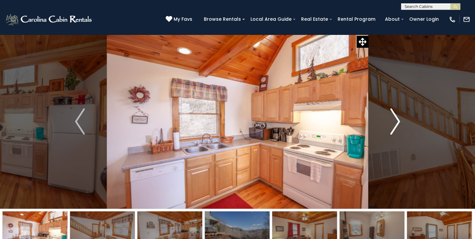
click at [399, 121] on img "Next" at bounding box center [396, 121] width 10 height 26
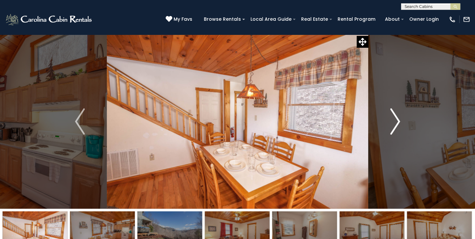
click at [397, 121] on img "Next" at bounding box center [396, 121] width 10 height 26
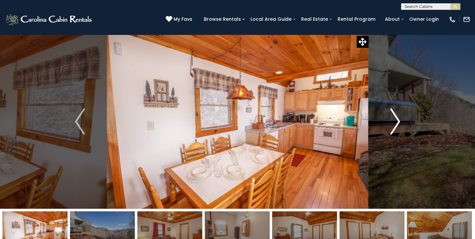
click at [399, 120] on img "Next" at bounding box center [396, 121] width 10 height 26
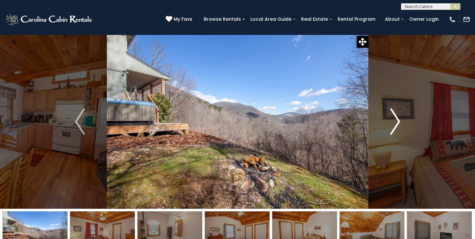
click at [395, 119] on img "Next" at bounding box center [396, 121] width 10 height 26
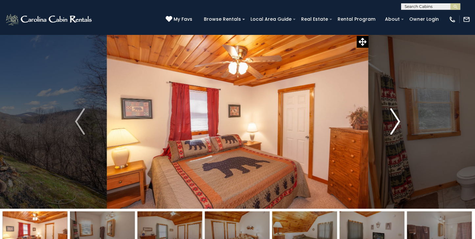
click at [399, 120] on img "Next" at bounding box center [396, 121] width 10 height 26
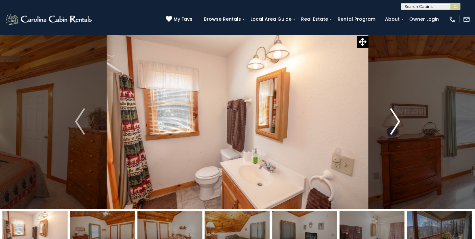
click at [399, 120] on img "Next" at bounding box center [396, 121] width 10 height 26
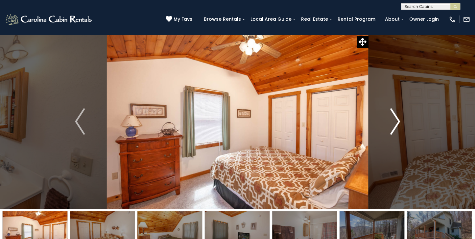
click at [399, 120] on img "Next" at bounding box center [396, 121] width 10 height 26
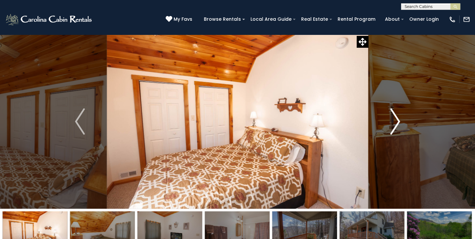
click at [399, 121] on img "Next" at bounding box center [396, 121] width 10 height 26
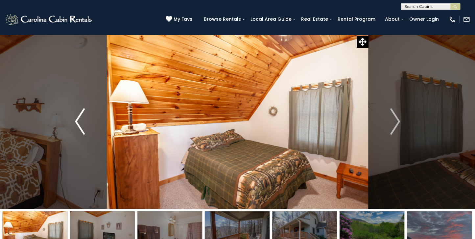
click at [76, 119] on img "Previous" at bounding box center [80, 121] width 10 height 26
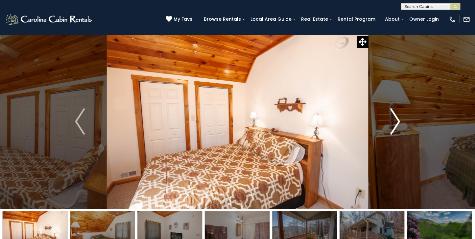
click at [398, 120] on img "Next" at bounding box center [396, 121] width 10 height 26
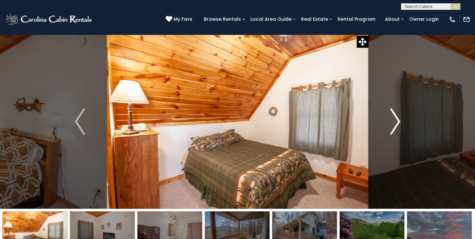
click at [399, 121] on img "Next" at bounding box center [396, 121] width 10 height 26
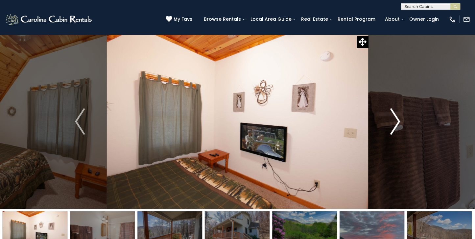
click at [398, 119] on img "Next" at bounding box center [396, 121] width 10 height 26
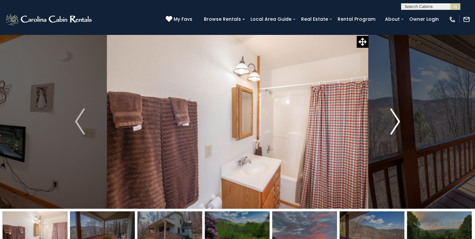
click at [398, 119] on img "Next" at bounding box center [396, 121] width 10 height 26
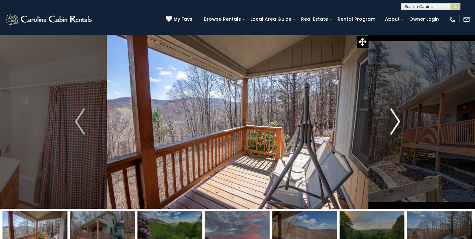
click at [399, 120] on img "Next" at bounding box center [396, 121] width 10 height 26
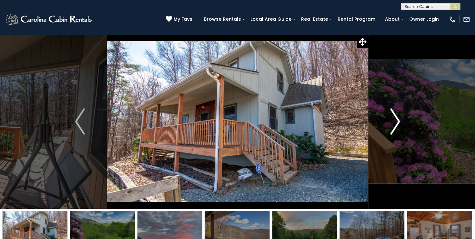
click at [399, 120] on img "Next" at bounding box center [396, 121] width 10 height 26
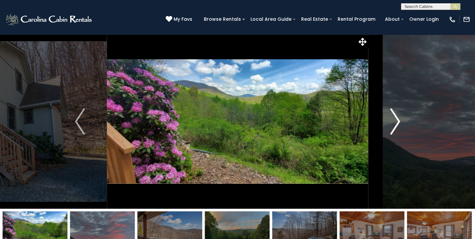
click at [399, 120] on img "Next" at bounding box center [396, 121] width 10 height 26
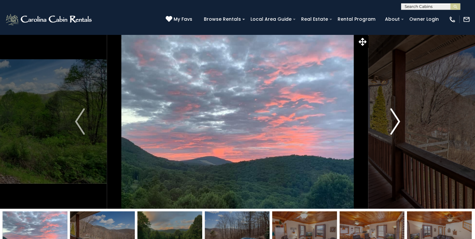
click at [399, 120] on img "Next" at bounding box center [396, 121] width 10 height 26
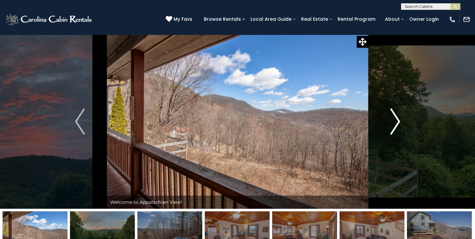
click at [397, 119] on img "Next" at bounding box center [396, 121] width 10 height 26
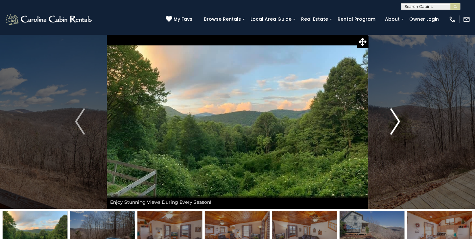
click at [398, 119] on img "Next" at bounding box center [396, 121] width 10 height 26
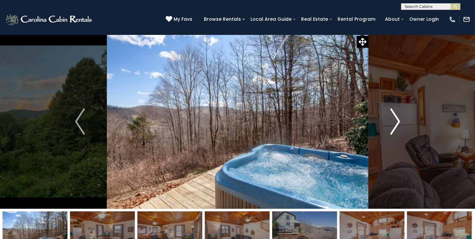
click at [398, 119] on img "Next" at bounding box center [396, 121] width 10 height 26
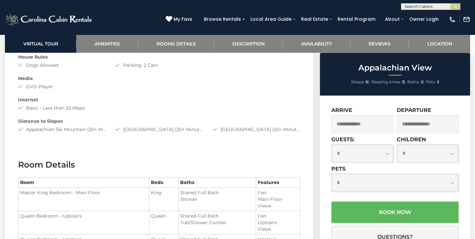
scroll to position [590, 0]
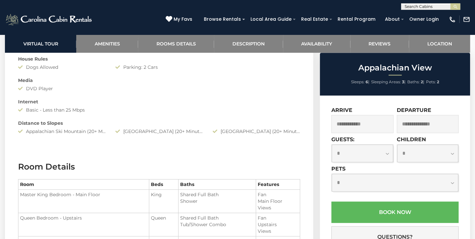
click at [354, 125] on input "text" at bounding box center [363, 124] width 62 height 18
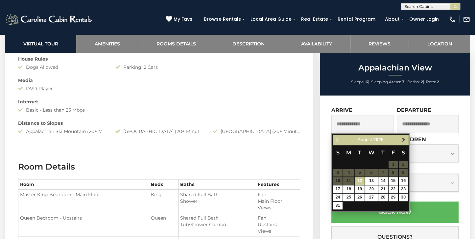
click at [403, 137] on span "Next" at bounding box center [403, 139] width 5 height 5
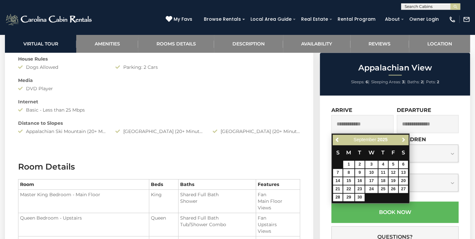
click at [403, 137] on span "Next" at bounding box center [403, 139] width 5 height 5
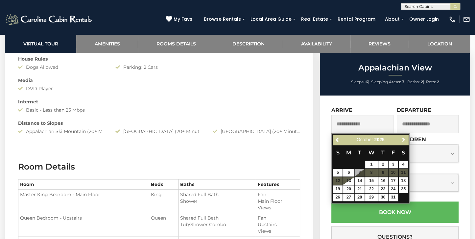
click at [403, 137] on span "Next" at bounding box center [403, 139] width 5 height 5
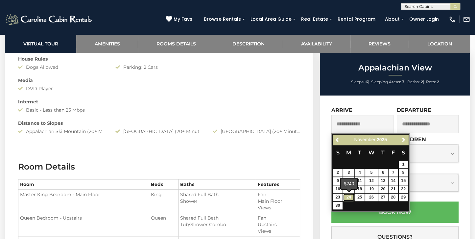
click at [348, 198] on link "24" at bounding box center [348, 197] width 11 height 8
type input "**********"
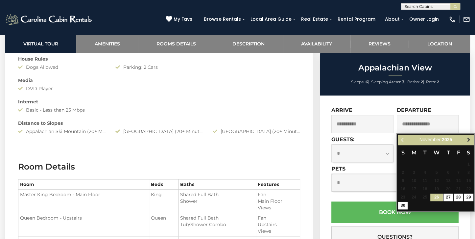
click at [467, 140] on span "Next" at bounding box center [469, 139] width 5 height 5
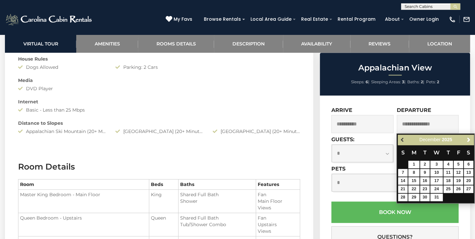
click at [403, 139] on span "Previous" at bounding box center [402, 139] width 5 height 5
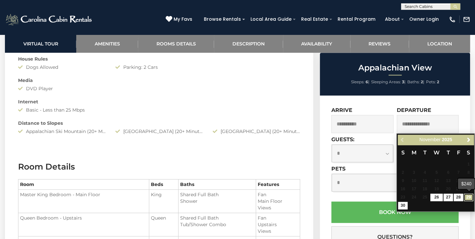
click at [468, 197] on link "29" at bounding box center [469, 197] width 10 height 8
type input "**********"
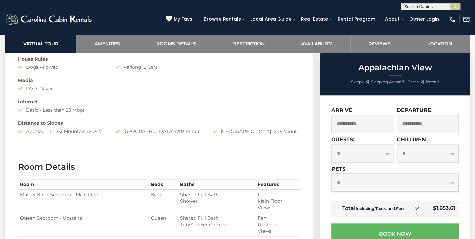
click at [388, 153] on select "**********" at bounding box center [363, 152] width 62 height 17
select select "*"
click at [332, 145] on select "**********" at bounding box center [363, 152] width 62 height 17
